Goal: Find specific page/section: Find specific page/section

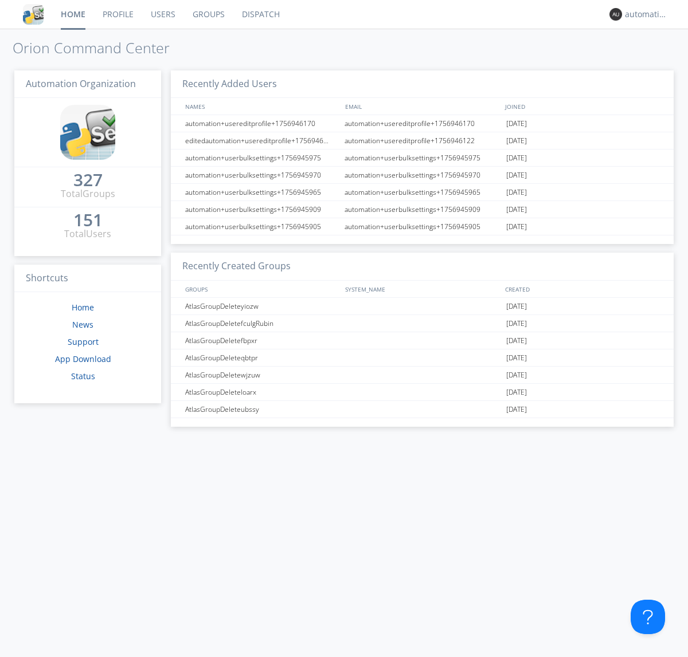
click at [260, 14] on link "Dispatch" at bounding box center [260, 14] width 55 height 29
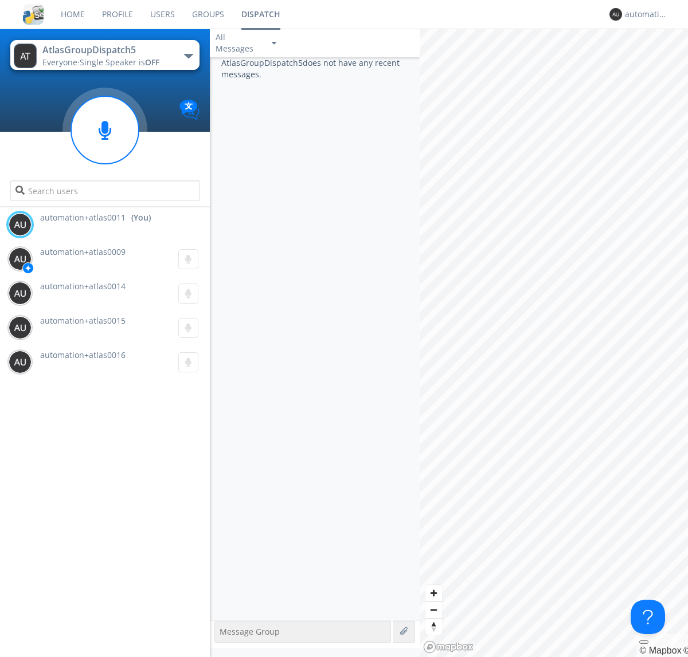
click at [188, 56] on div "button" at bounding box center [188, 56] width 9 height 5
click at [0, 0] on span "AtlasGroupDispatch6" at bounding box center [0, 0] width 0 height 0
click at [188, 56] on div "button" at bounding box center [188, 56] width 9 height 5
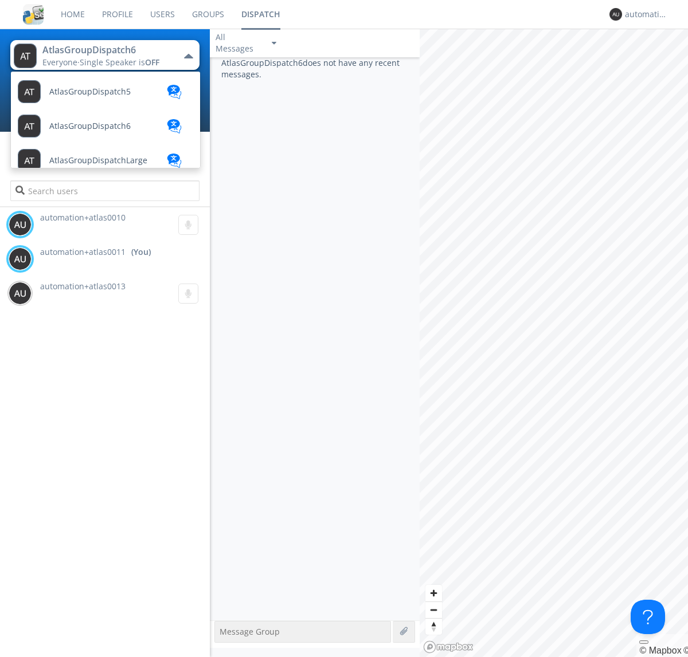
click at [89, 92] on span "AtlasGroupDispatch5" at bounding box center [89, 92] width 81 height 9
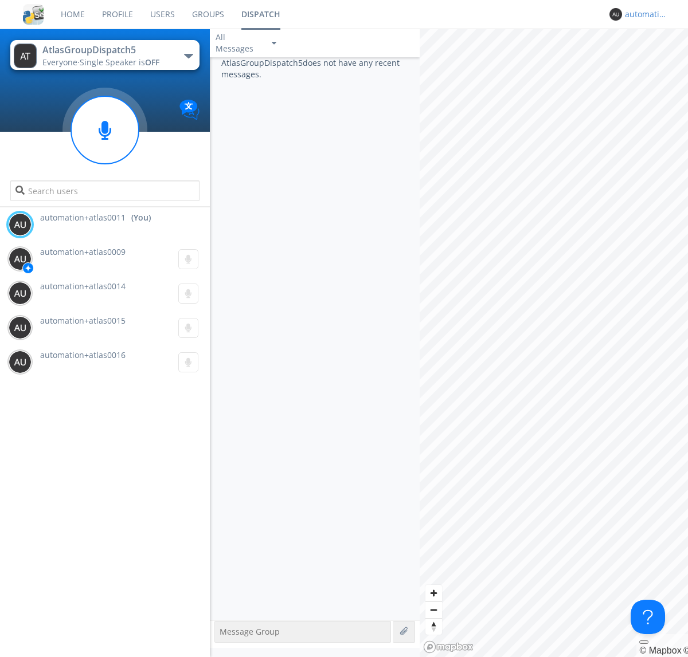
click at [643, 14] on div "automation+atlas0011" at bounding box center [646, 14] width 43 height 11
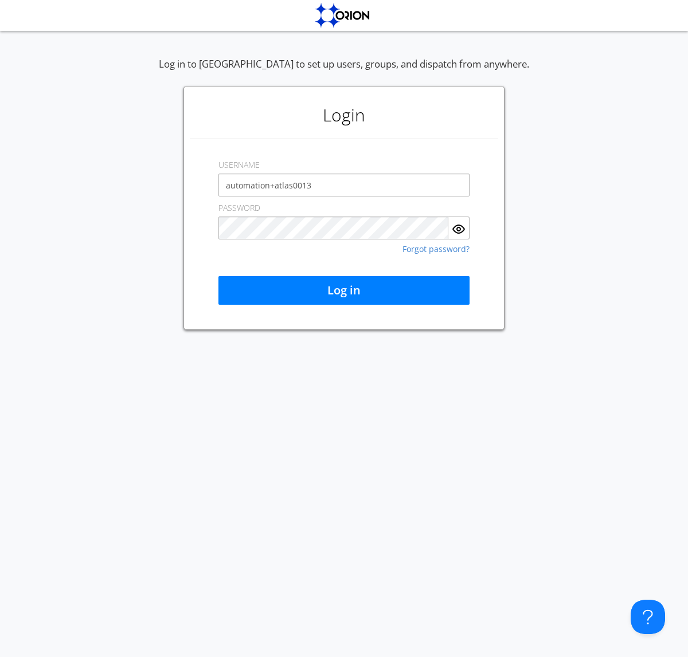
type input "automation+atlas0013"
click at [344, 291] on button "Log in" at bounding box center [343, 290] width 251 height 29
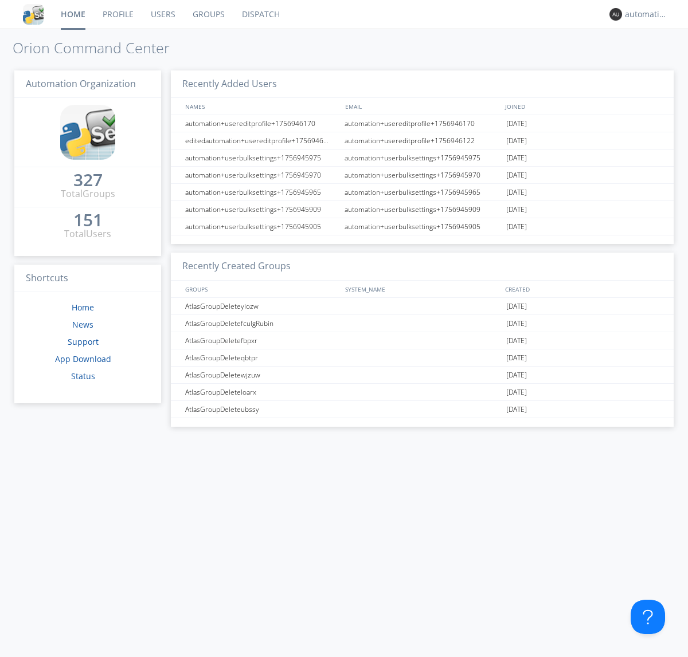
click at [260, 14] on link "Dispatch" at bounding box center [260, 14] width 55 height 29
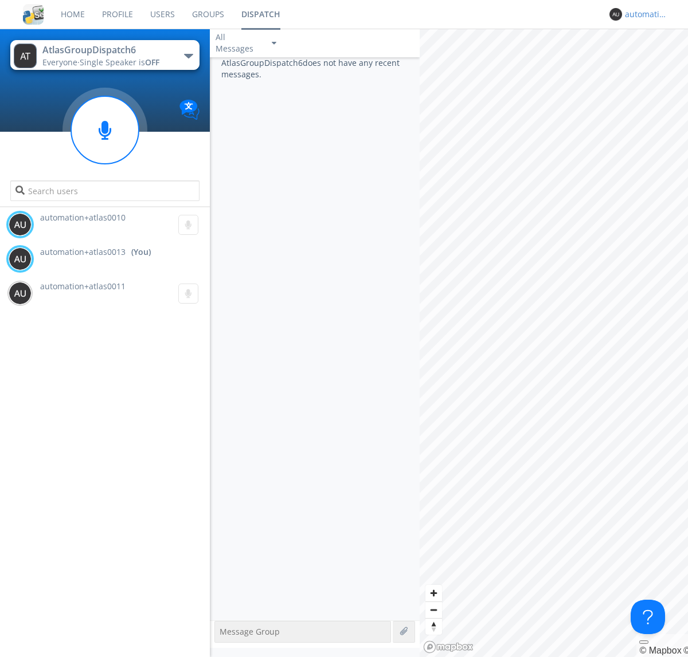
click at [643, 14] on div "automation+atlas0013" at bounding box center [646, 14] width 43 height 11
